Goal: Transaction & Acquisition: Obtain resource

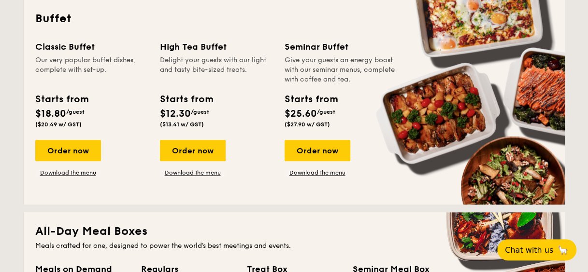
scroll to position [434, 0]
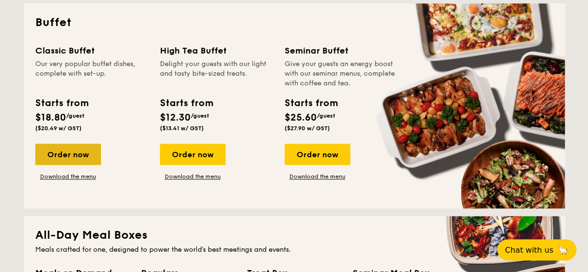
click at [72, 155] on div "Order now" at bounding box center [68, 154] width 66 height 21
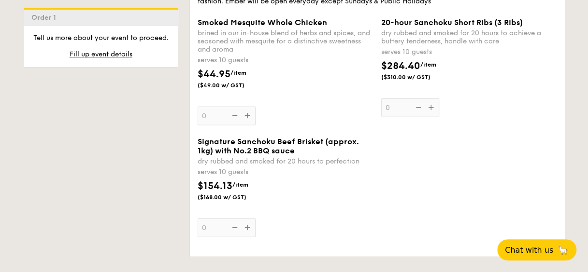
scroll to position [917, 0]
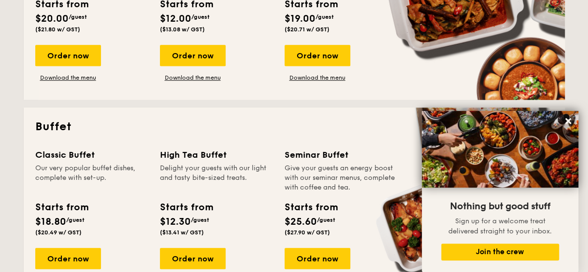
scroll to position [331, 0]
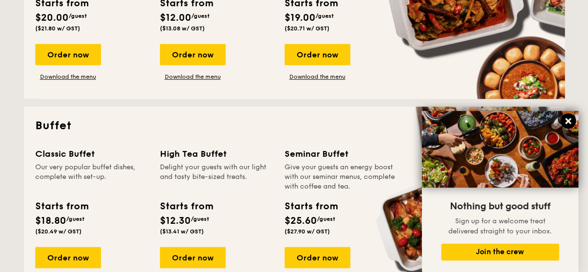
click at [568, 123] on icon at bounding box center [567, 121] width 9 height 9
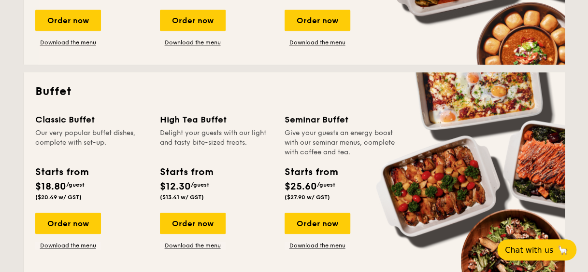
scroll to position [379, 0]
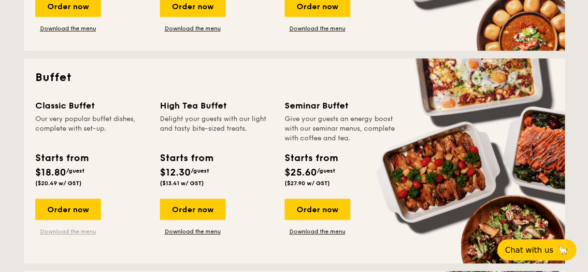
click at [78, 228] on link "Download the menu" at bounding box center [68, 232] width 66 height 8
